Goal: Task Accomplishment & Management: Manage account settings

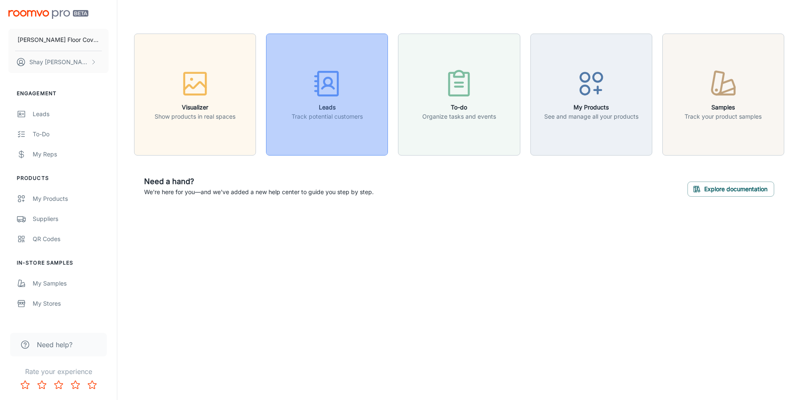
click at [321, 101] on div "button" at bounding box center [327, 85] width 71 height 35
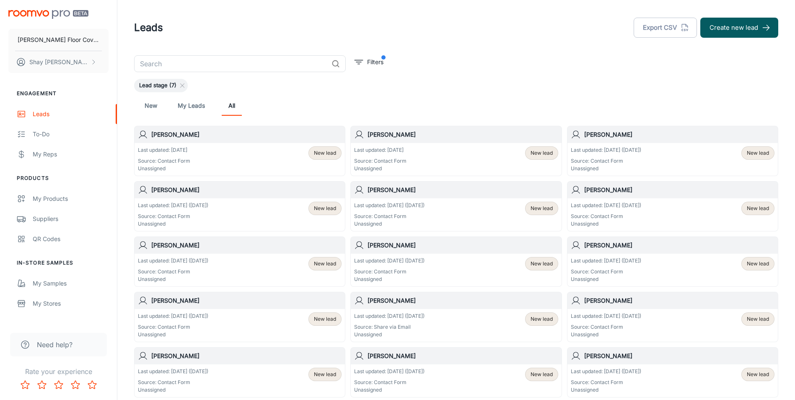
click at [424, 154] on div "Last updated: [DATE] Source: Contact Form Unassigned New lead" at bounding box center [456, 159] width 204 height 26
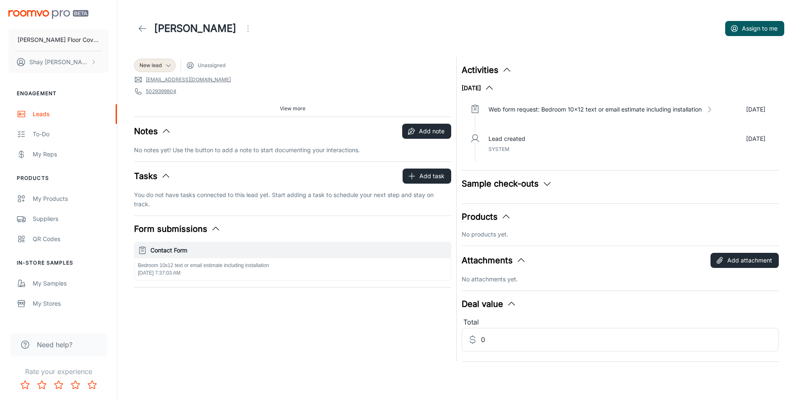
click at [144, 26] on icon at bounding box center [142, 28] width 10 height 10
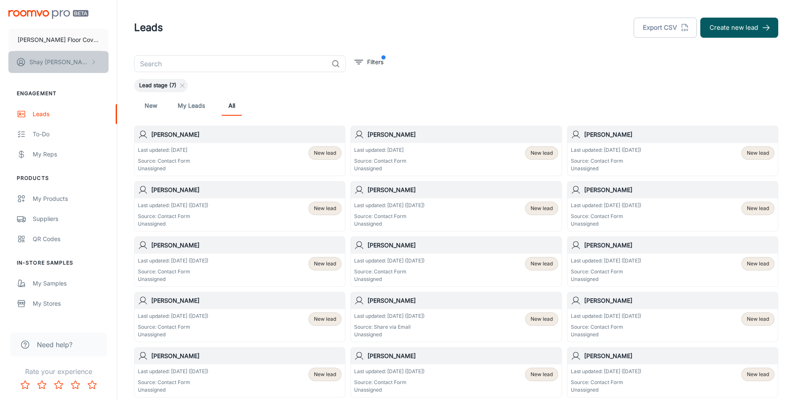
click at [74, 59] on button "[PERSON_NAME]" at bounding box center [58, 62] width 100 height 22
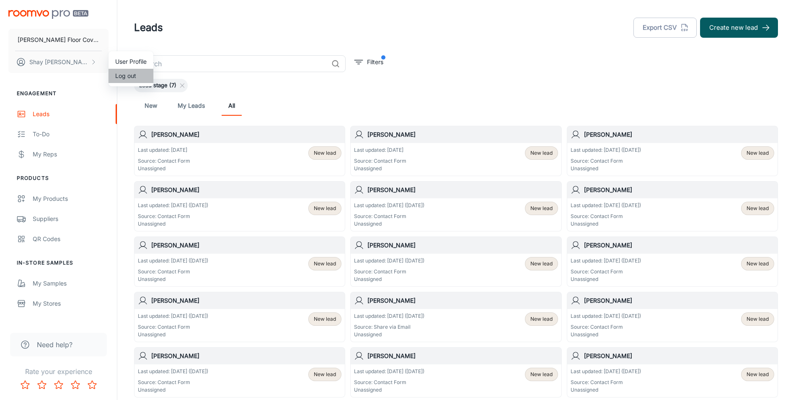
click at [125, 74] on li "Log out" at bounding box center [131, 76] width 45 height 14
